Goal: Information Seeking & Learning: Learn about a topic

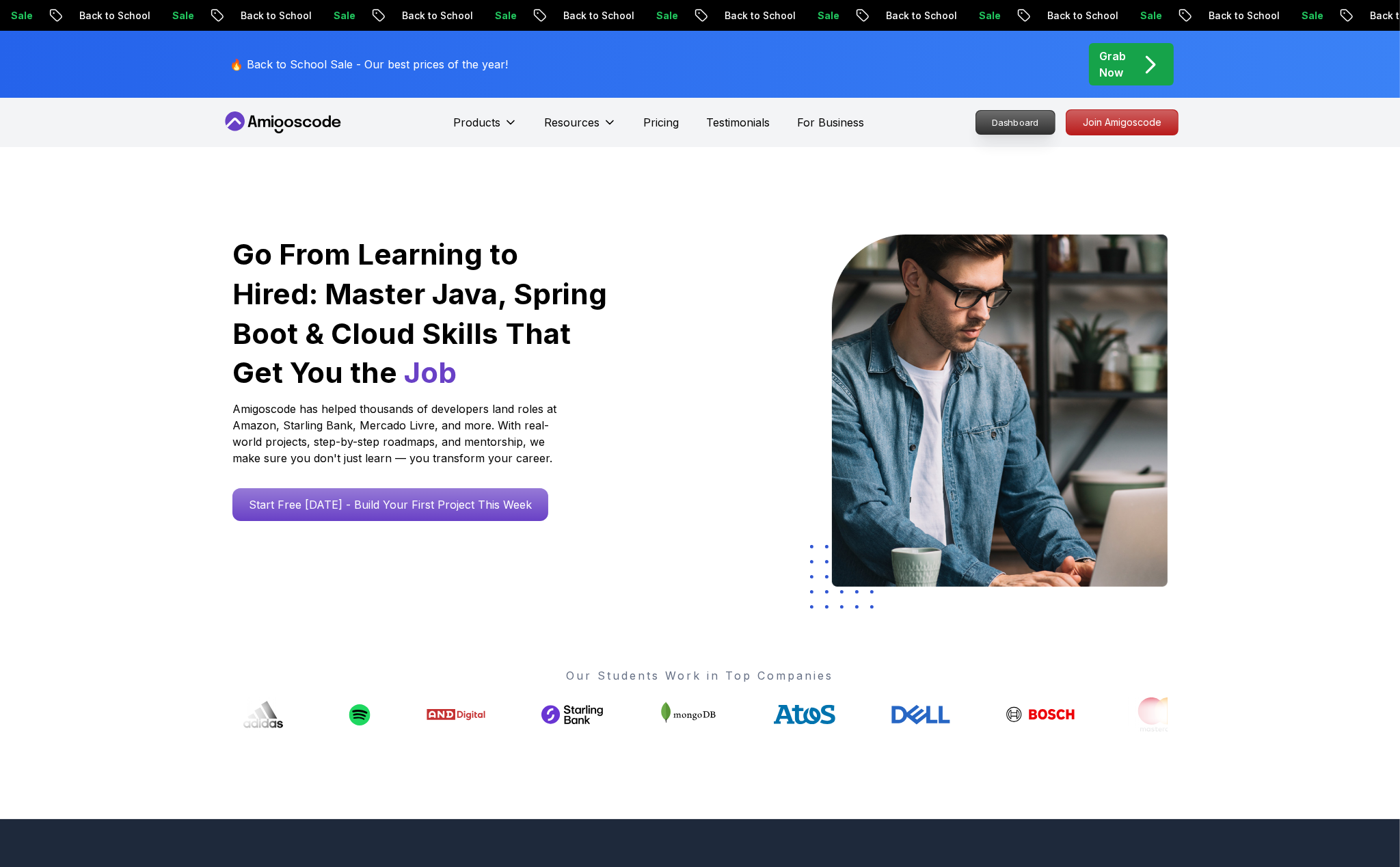
click at [1017, 127] on p "Dashboard" at bounding box center [1015, 123] width 79 height 23
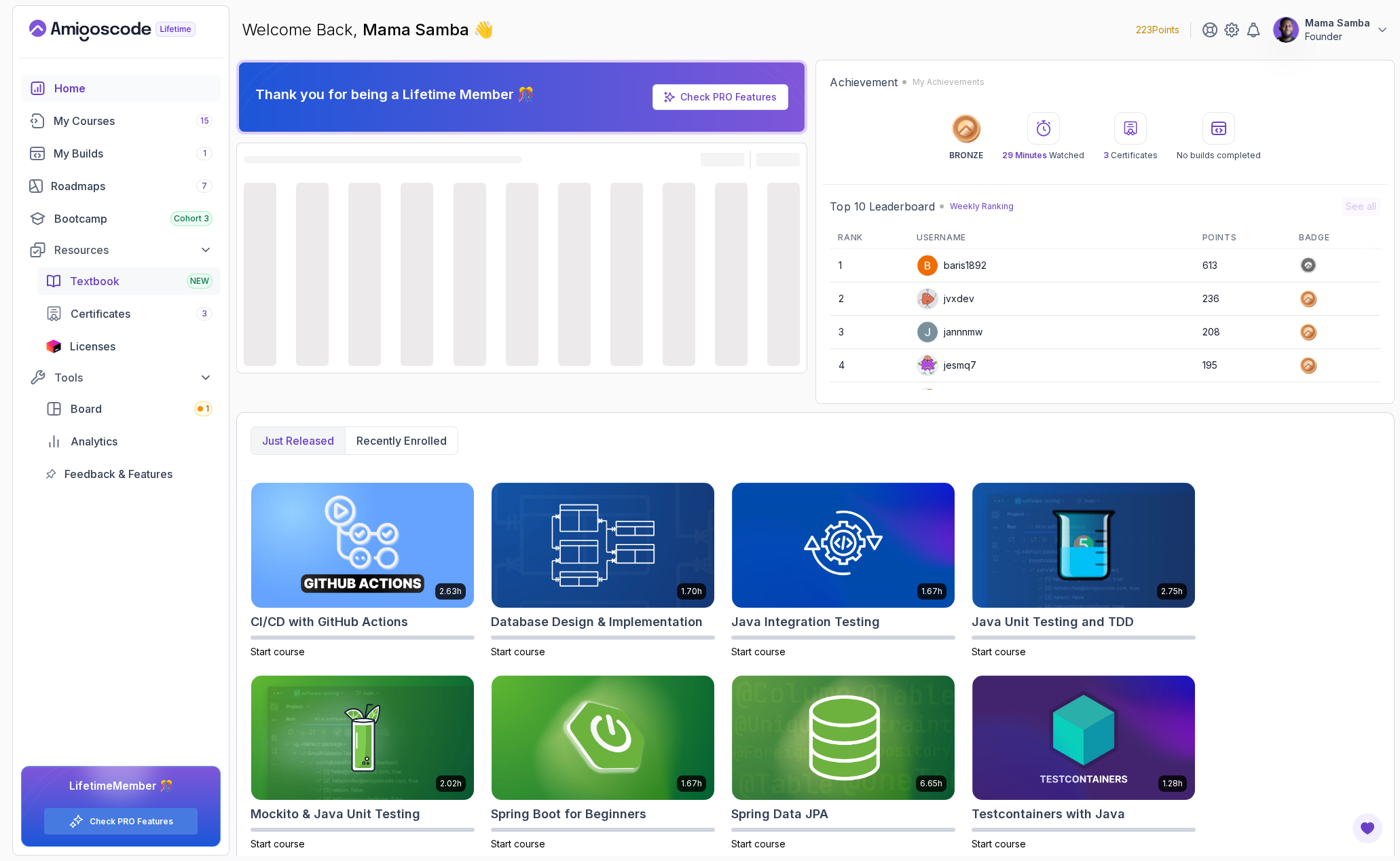
click at [109, 277] on span "Textbook" at bounding box center [95, 281] width 50 height 16
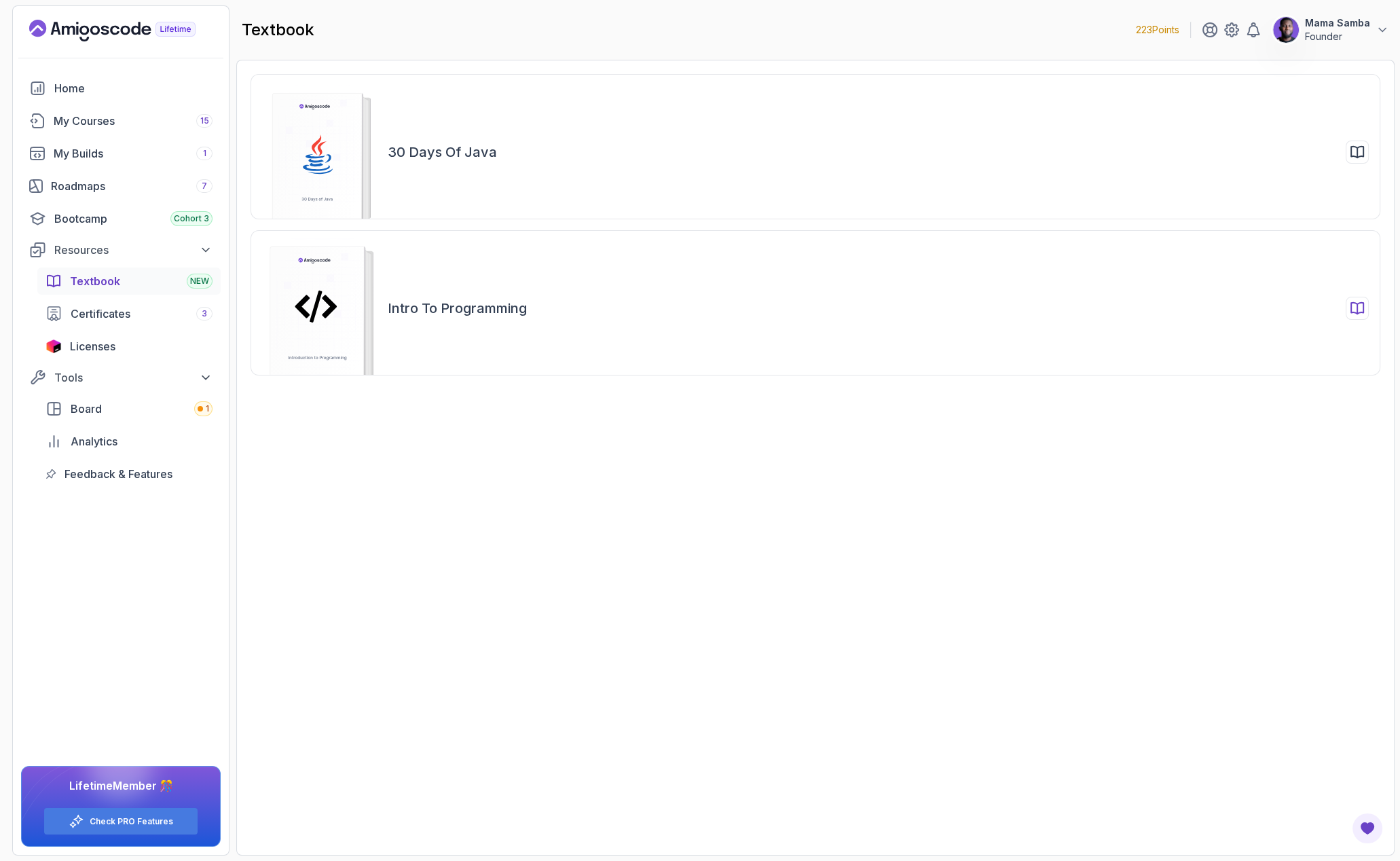
click at [500, 289] on div "Intro to Programming" at bounding box center [815, 303] width 1129 height 145
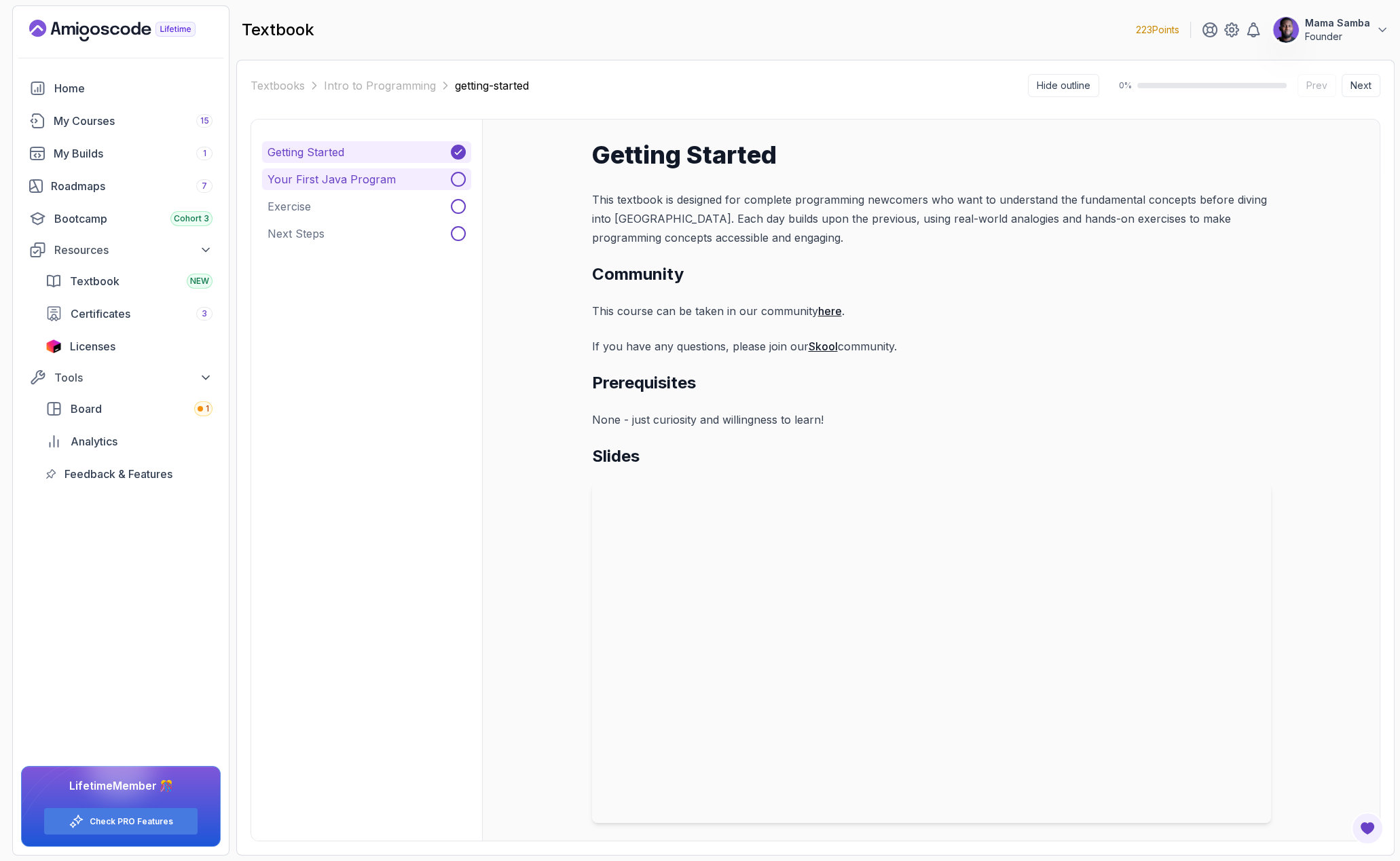
click at [372, 174] on p "Your First Java Program" at bounding box center [332, 179] width 128 height 16
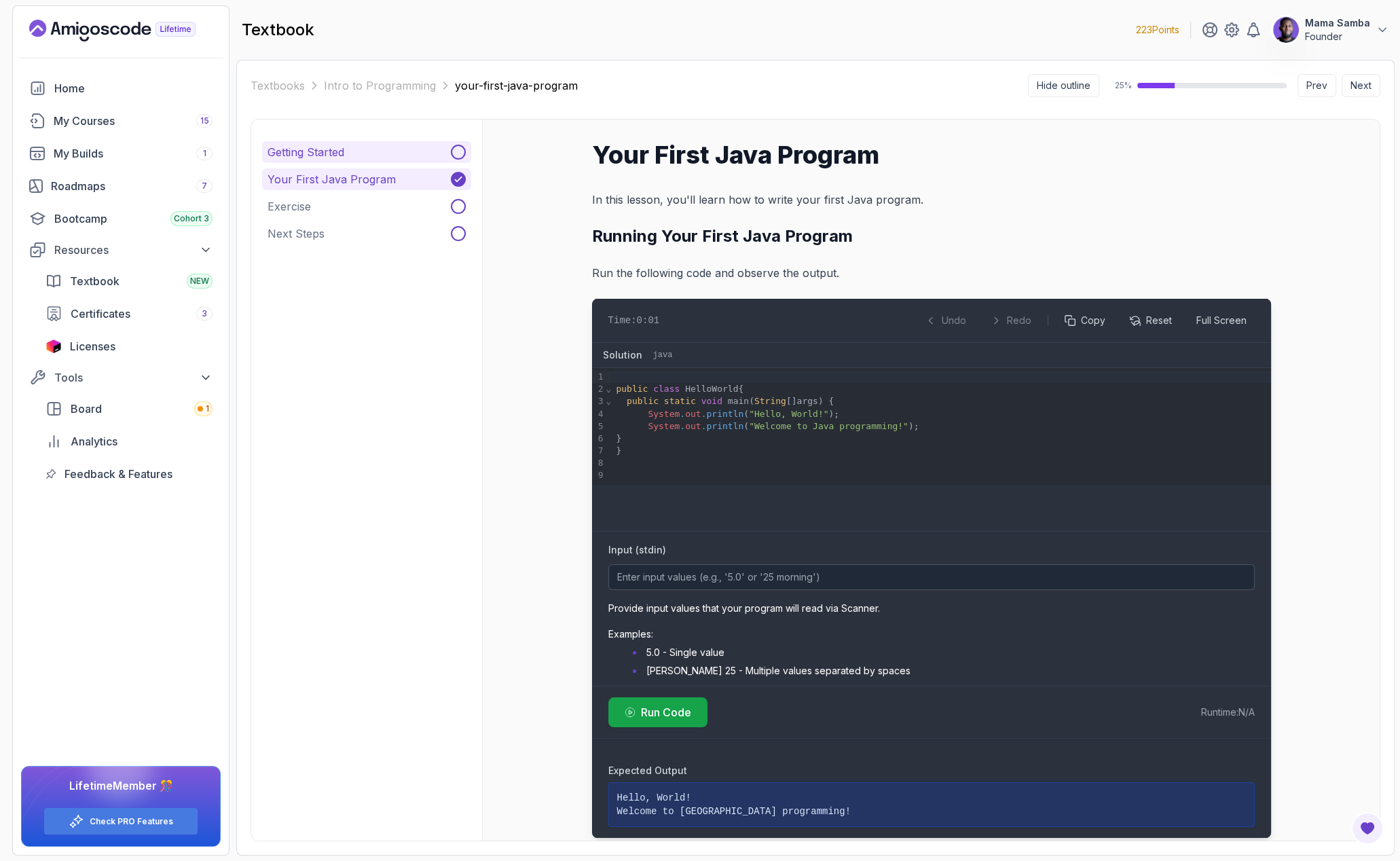
click at [371, 154] on button "Getting Started" at bounding box center [366, 152] width 209 height 21
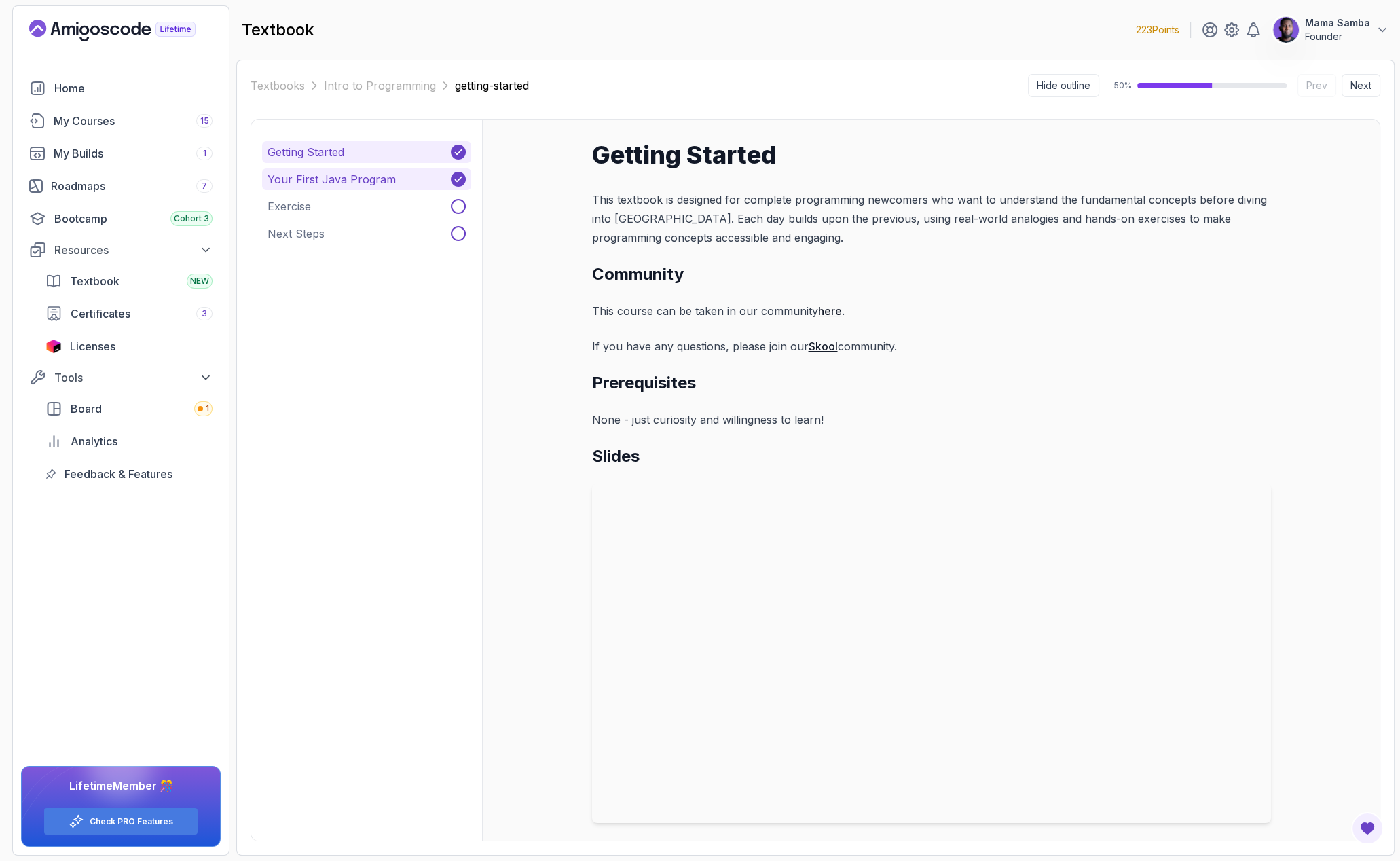
click at [369, 189] on button "Your First Java Program" at bounding box center [366, 179] width 209 height 21
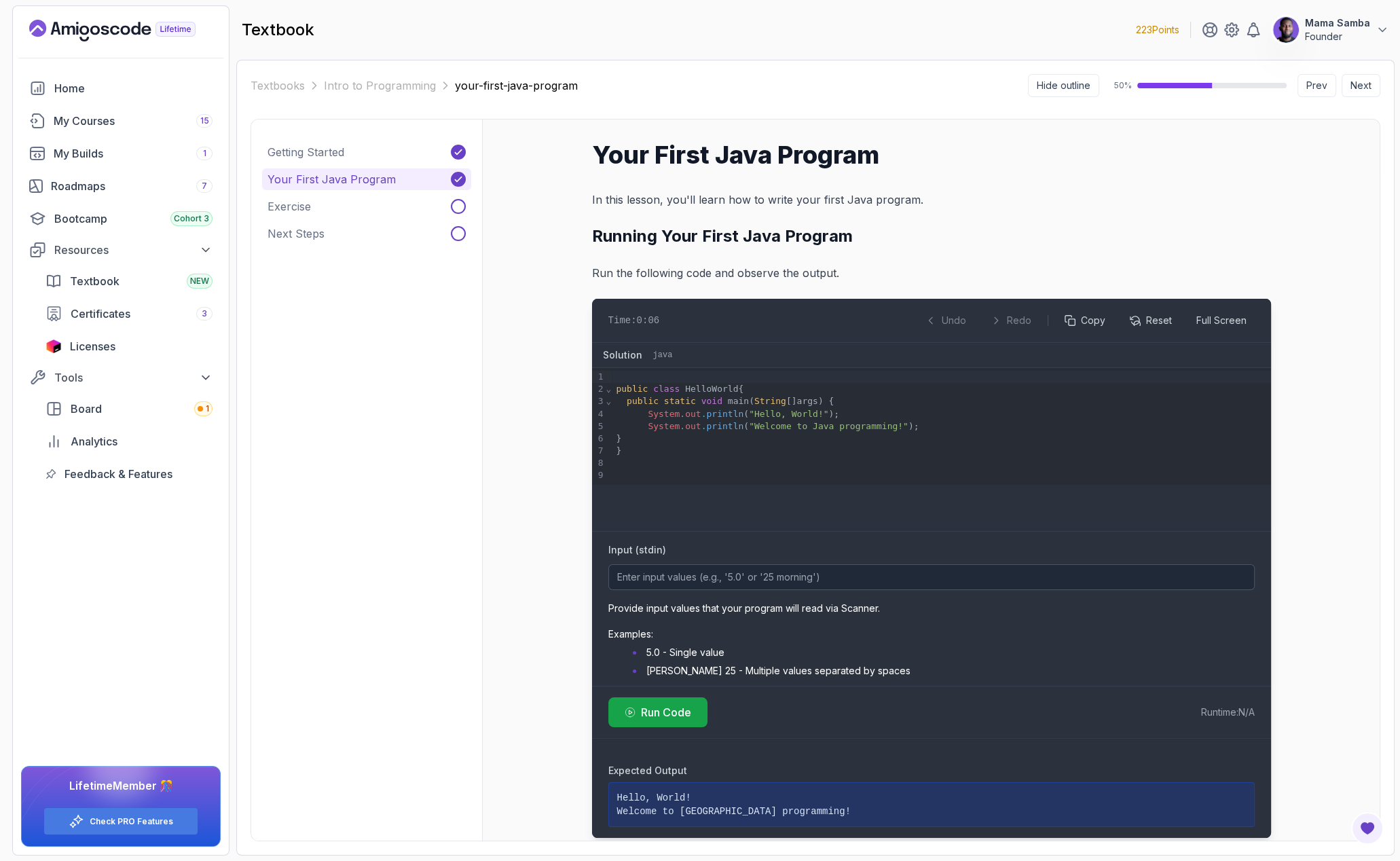
drag, startPoint x: 736, startPoint y: 227, endPoint x: 752, endPoint y: 228, distance: 16.0
click at [740, 228] on h2 "Running Your First Java Program" at bounding box center [931, 236] width 679 height 21
drag, startPoint x: 819, startPoint y: 233, endPoint x: 867, endPoint y: 235, distance: 48.0
click at [852, 235] on h2 "Running Your First Java Program" at bounding box center [931, 236] width 679 height 21
click at [867, 235] on h2 "Running Your First Java Program" at bounding box center [931, 236] width 679 height 21
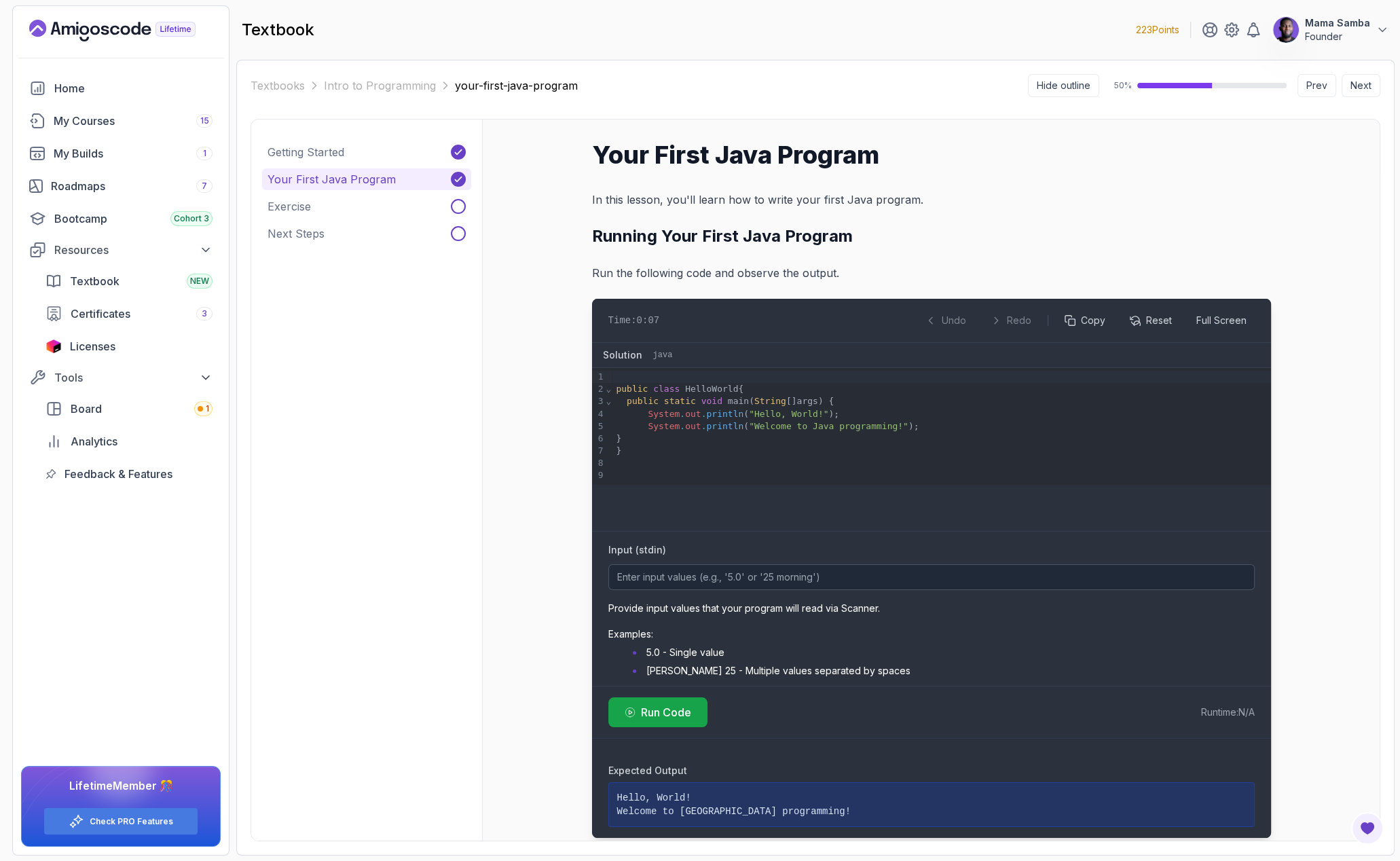
click at [826, 240] on h2 "Running Your First Java Program" at bounding box center [931, 236] width 679 height 21
click at [359, 208] on button "Exercise" at bounding box center [366, 207] width 209 height 21
